Goal: Information Seeking & Learning: Learn about a topic

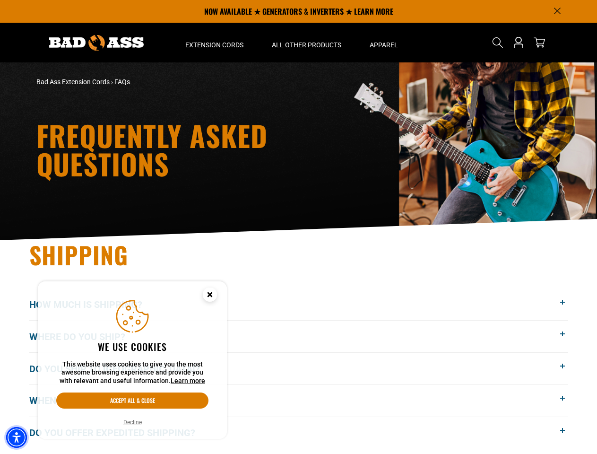
click at [17, 437] on img "Accessibility Menu" at bounding box center [16, 437] width 21 height 21
